Goal: Check status

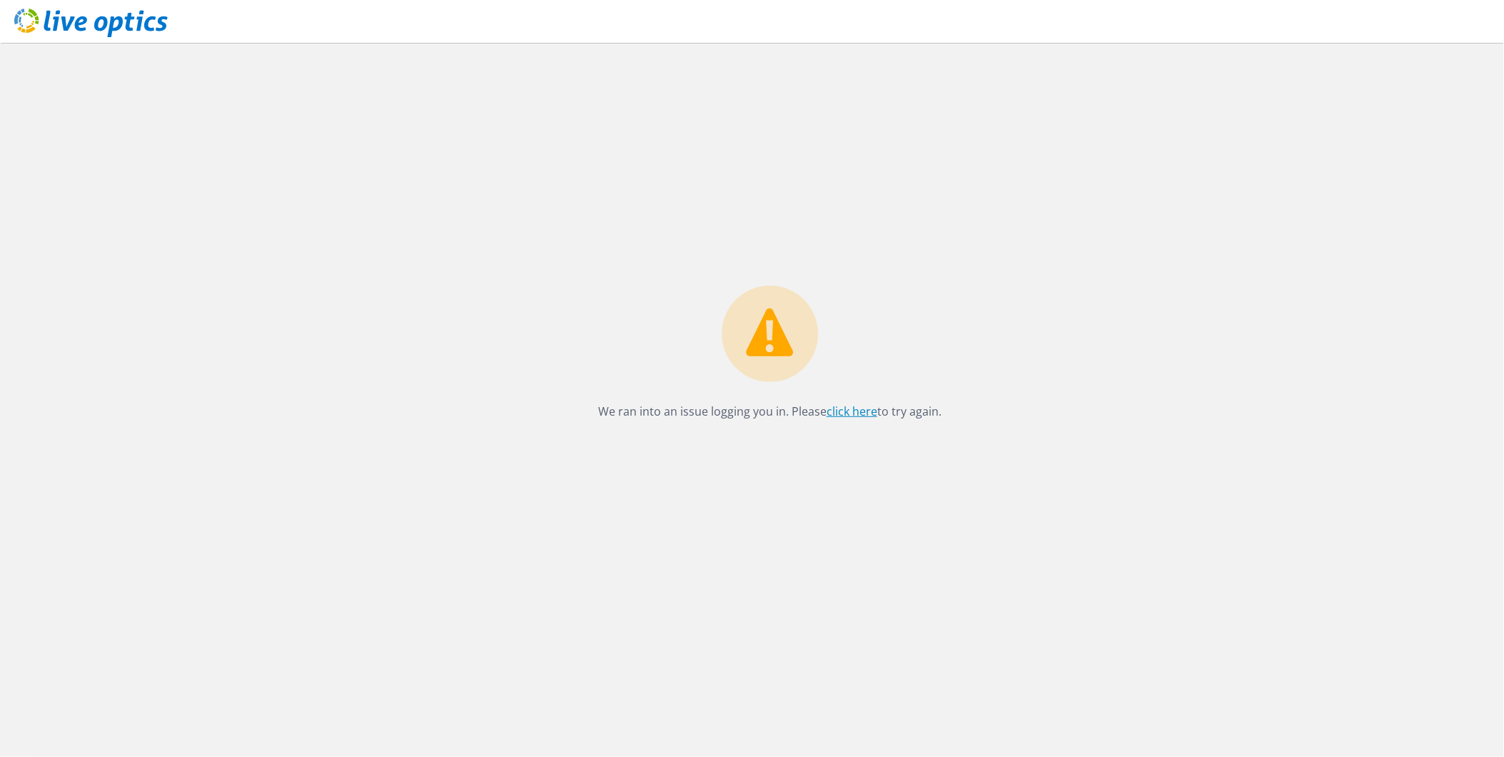
click at [842, 410] on link "click here" at bounding box center [852, 411] width 51 height 16
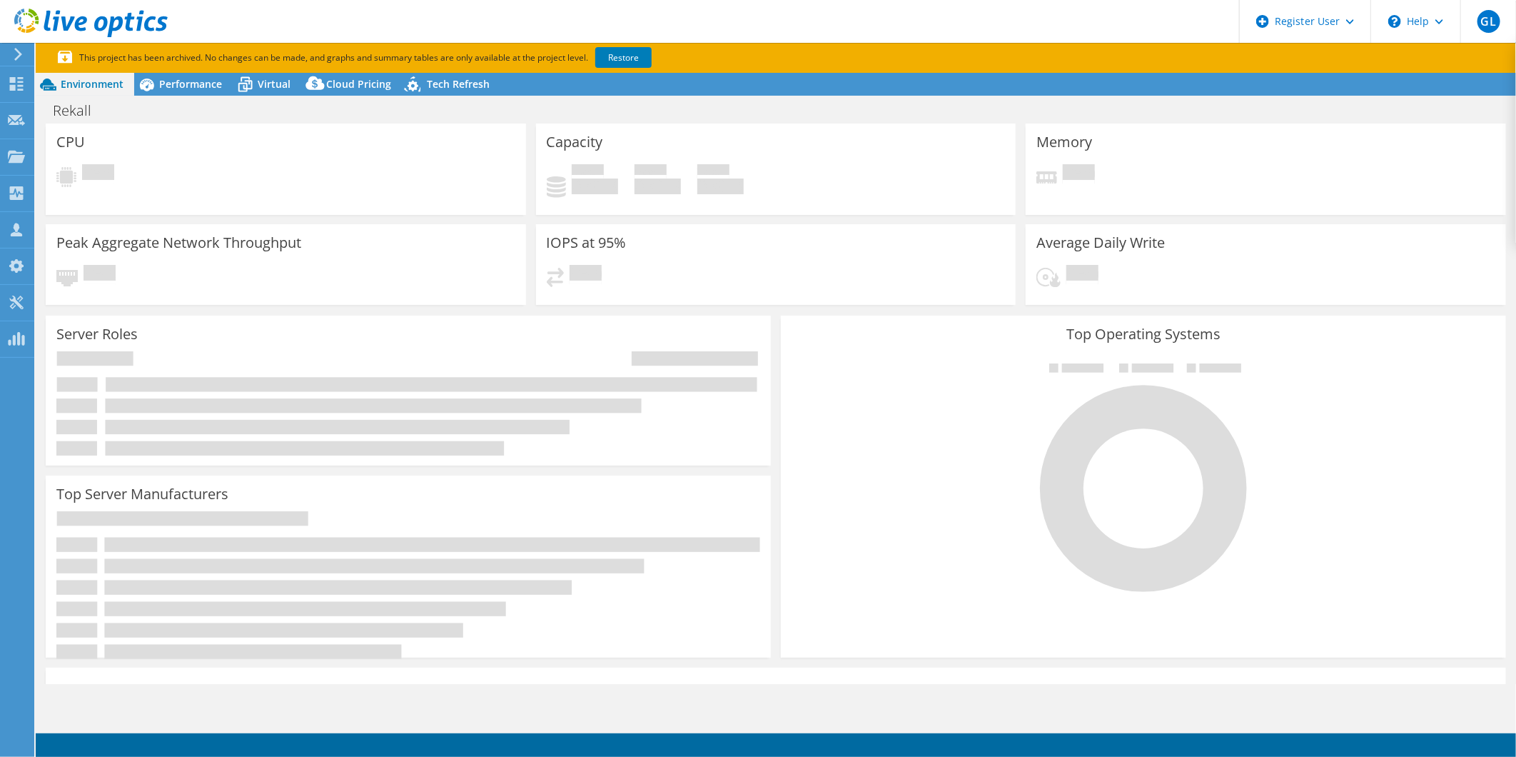
select select "USD"
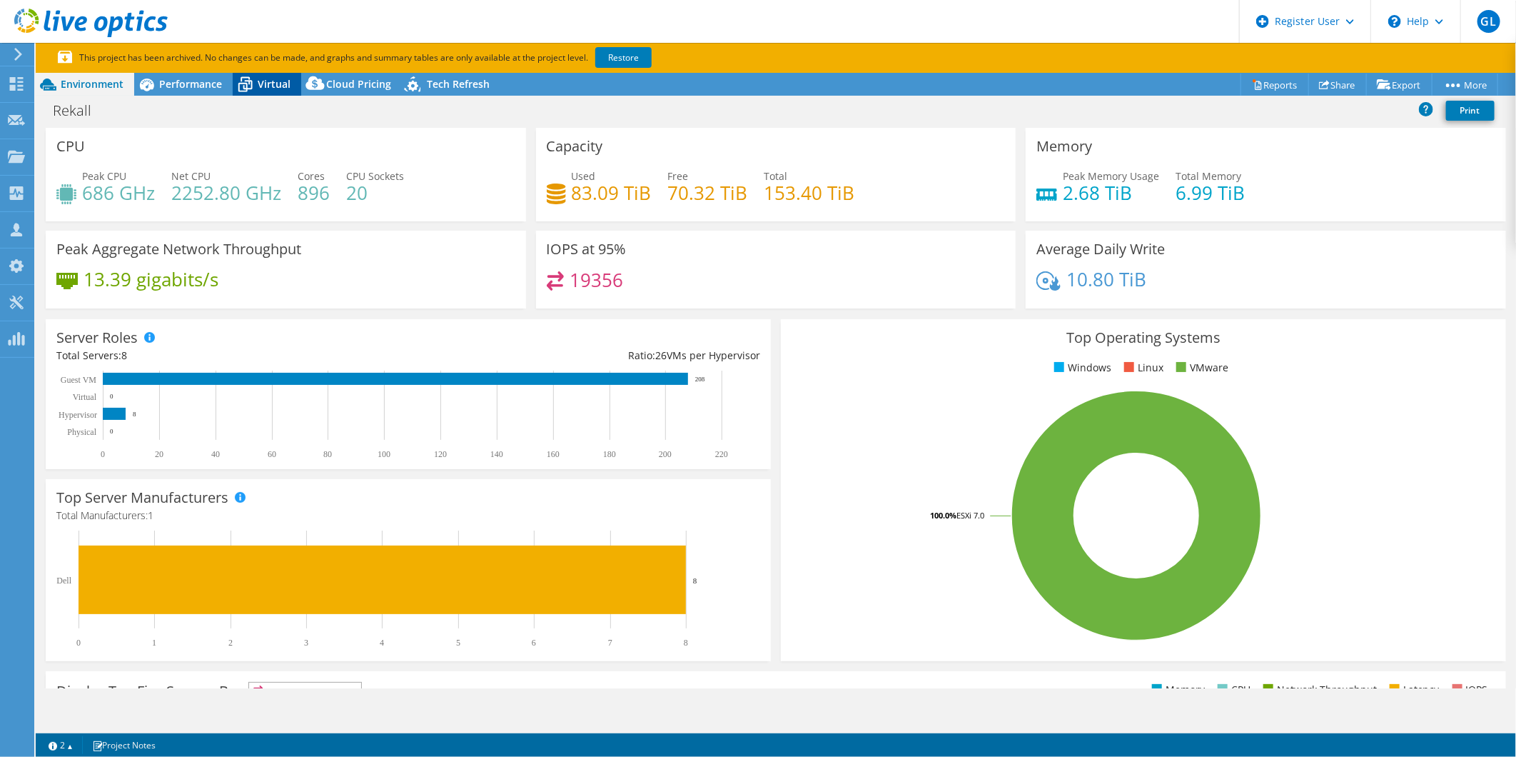
click at [264, 79] on span "Virtual" at bounding box center [274, 84] width 33 height 14
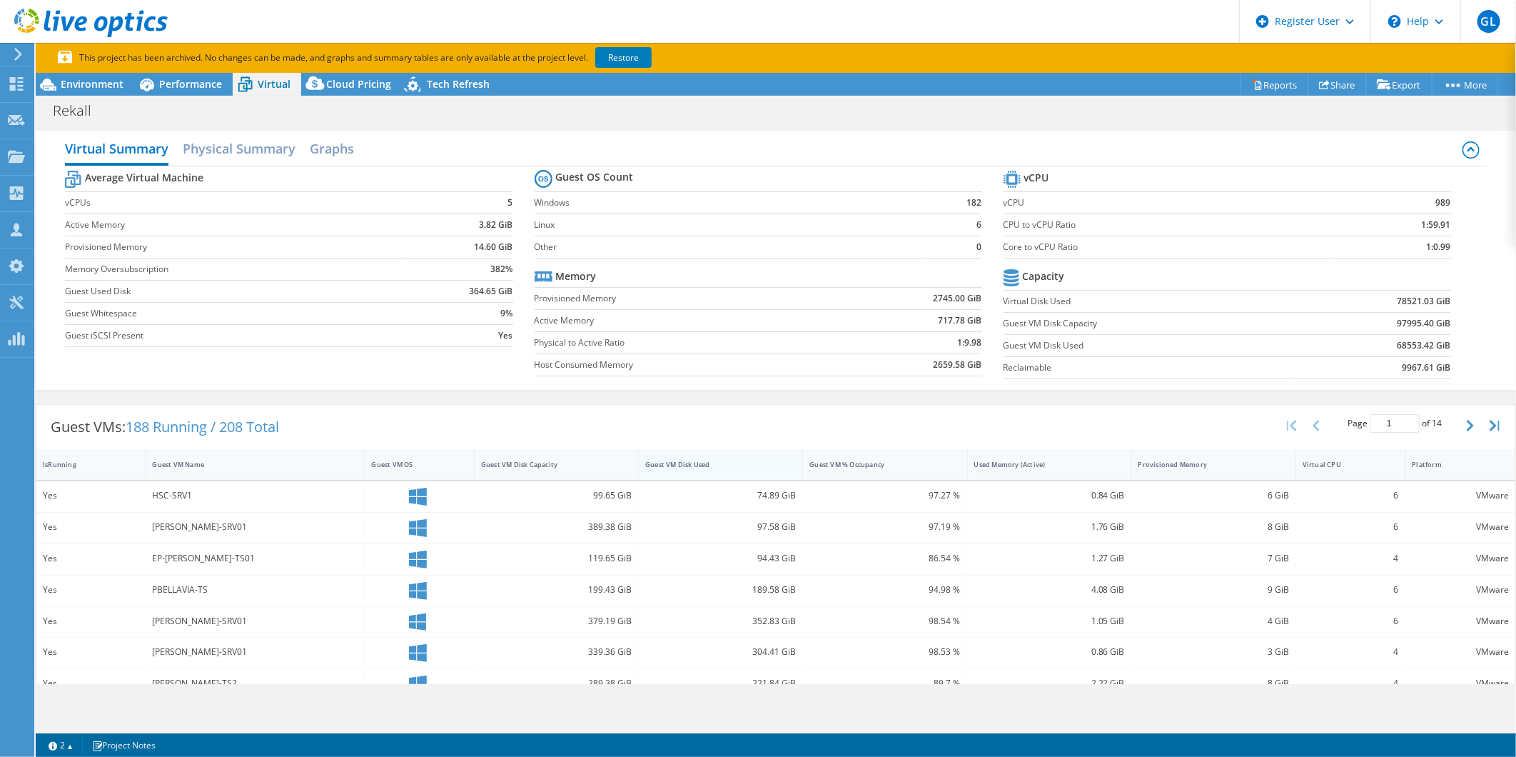
click at [694, 468] on div "Guest VM Disk Used" at bounding box center [711, 464] width 133 height 9
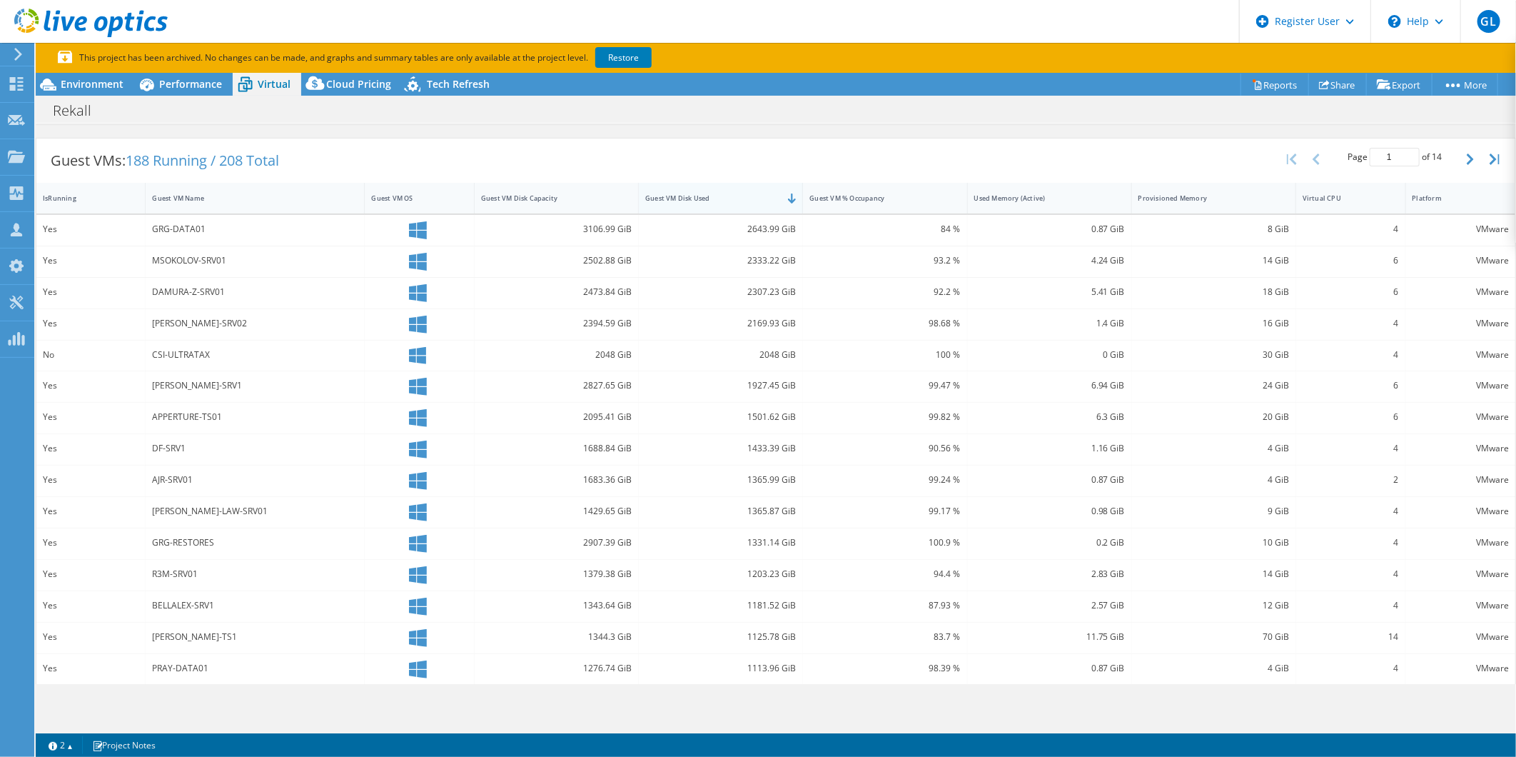
scroll to position [274, 0]
